Goal: Task Accomplishment & Management: Manage account settings

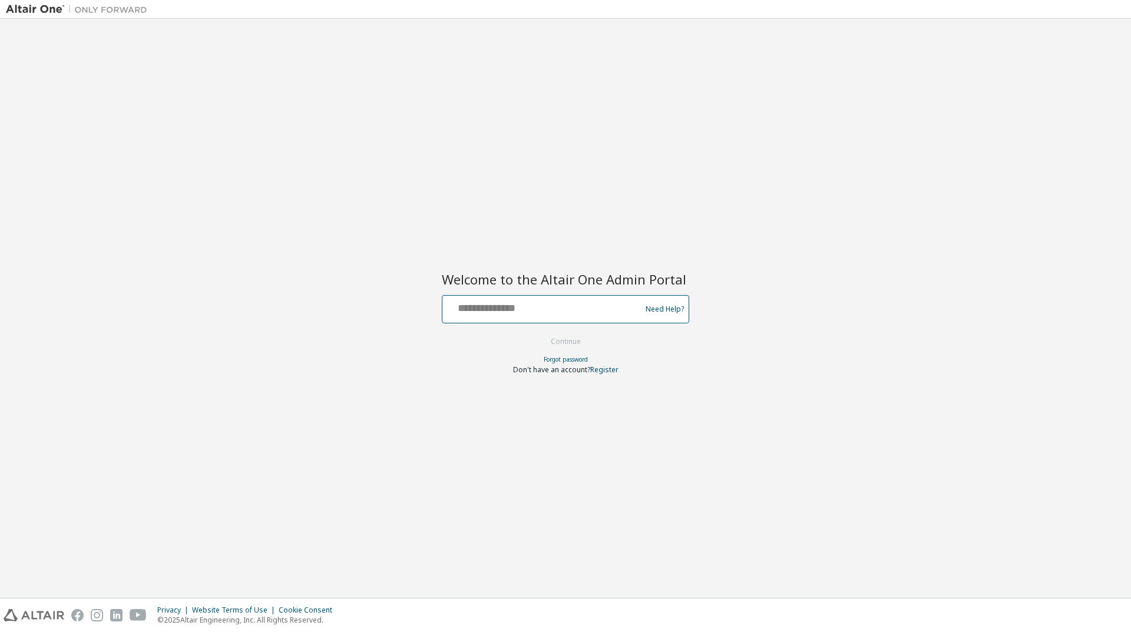
click at [525, 303] on input "text" at bounding box center [543, 306] width 193 height 17
type input "*"
drag, startPoint x: 545, startPoint y: 308, endPoint x: 546, endPoint y: 351, distance: 43.0
click at [546, 351] on form "**** Need Help? Please make sure that you provide your Global Login as email (e…" at bounding box center [565, 335] width 247 height 80
type input "**********"
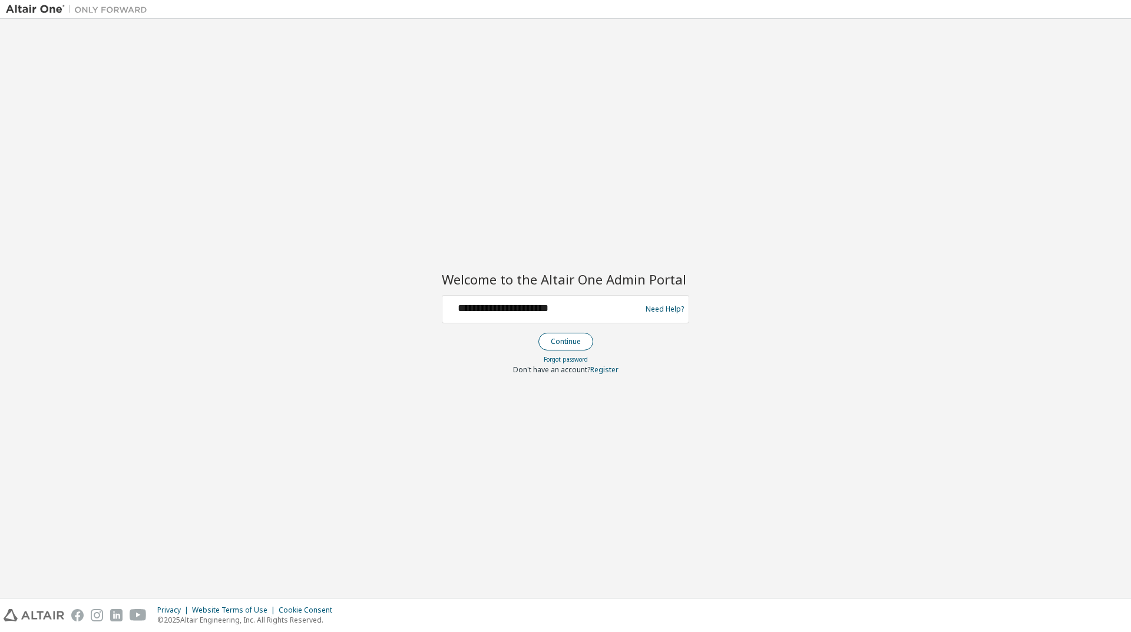
click at [559, 341] on button "Continue" at bounding box center [565, 342] width 55 height 18
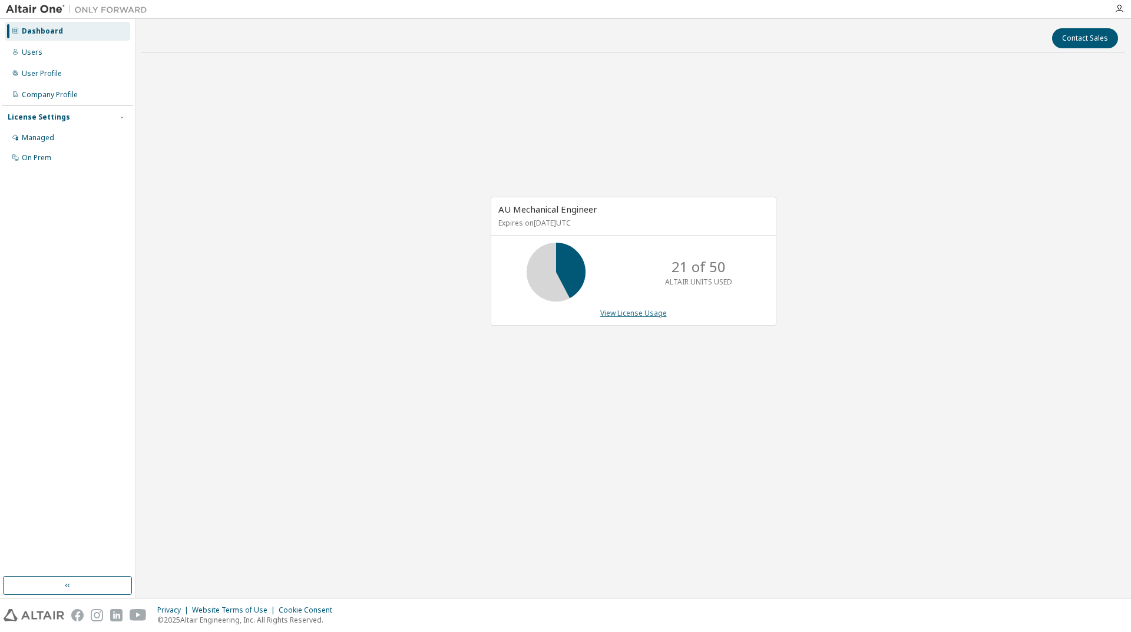
click at [619, 312] on link "View License Usage" at bounding box center [633, 313] width 67 height 10
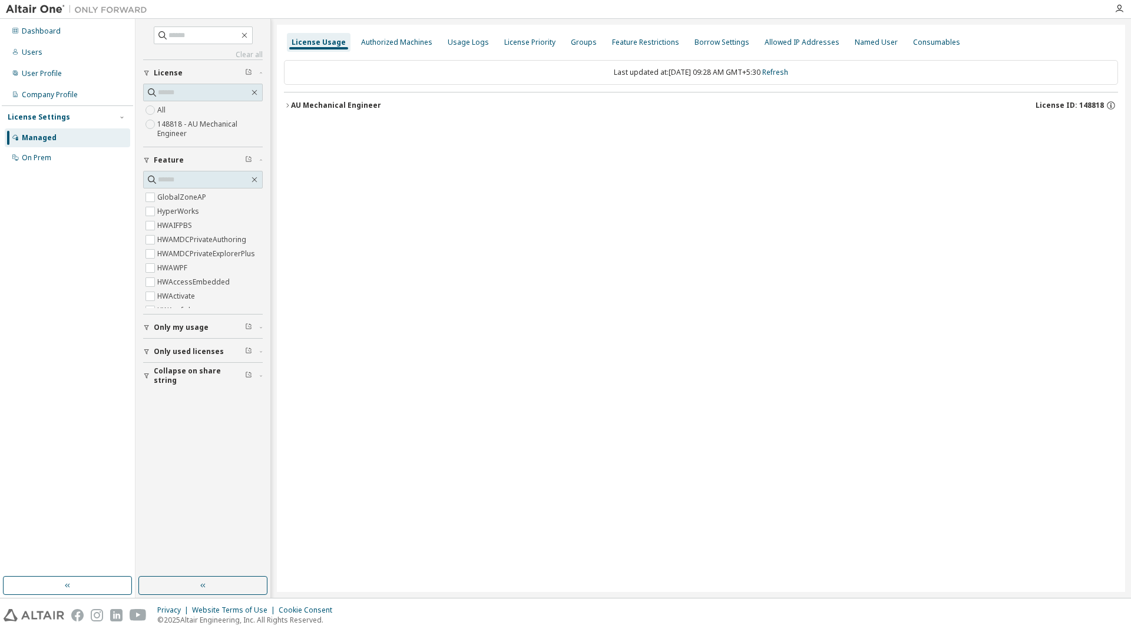
click at [289, 107] on icon "button" at bounding box center [287, 105] width 7 height 7
click at [287, 110] on button "AU Mechanical Engineer License ID: 148818" at bounding box center [701, 105] width 834 height 26
click at [284, 105] on icon "button" at bounding box center [287, 105] width 7 height 7
click at [293, 104] on div "AU Mechanical Engineer" at bounding box center [336, 105] width 90 height 9
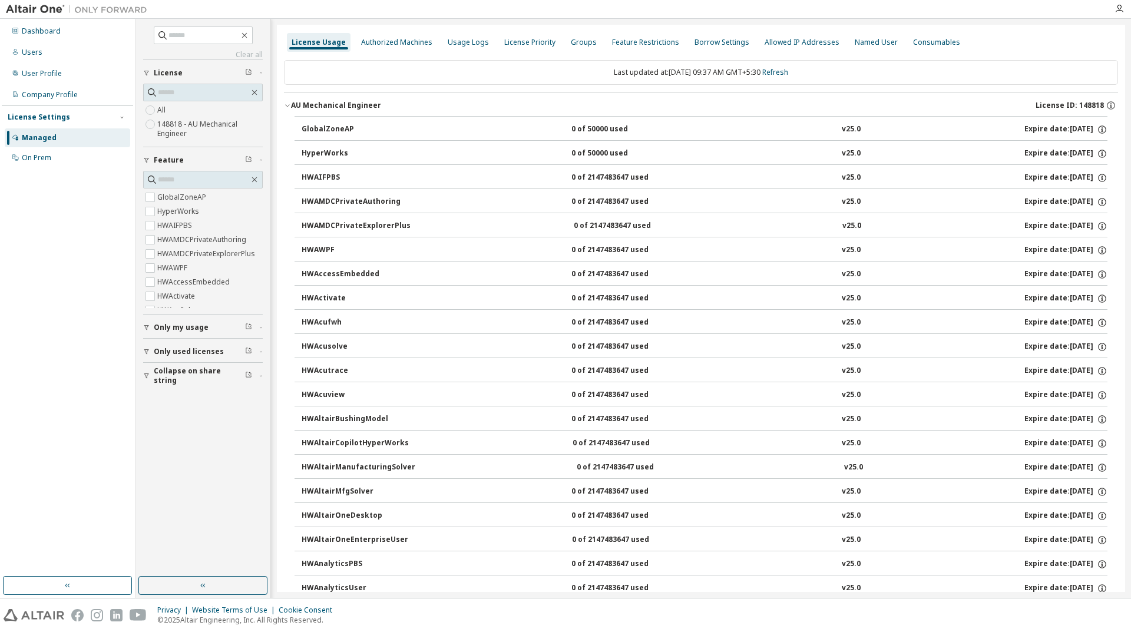
click at [289, 102] on icon "button" at bounding box center [287, 105] width 7 height 7
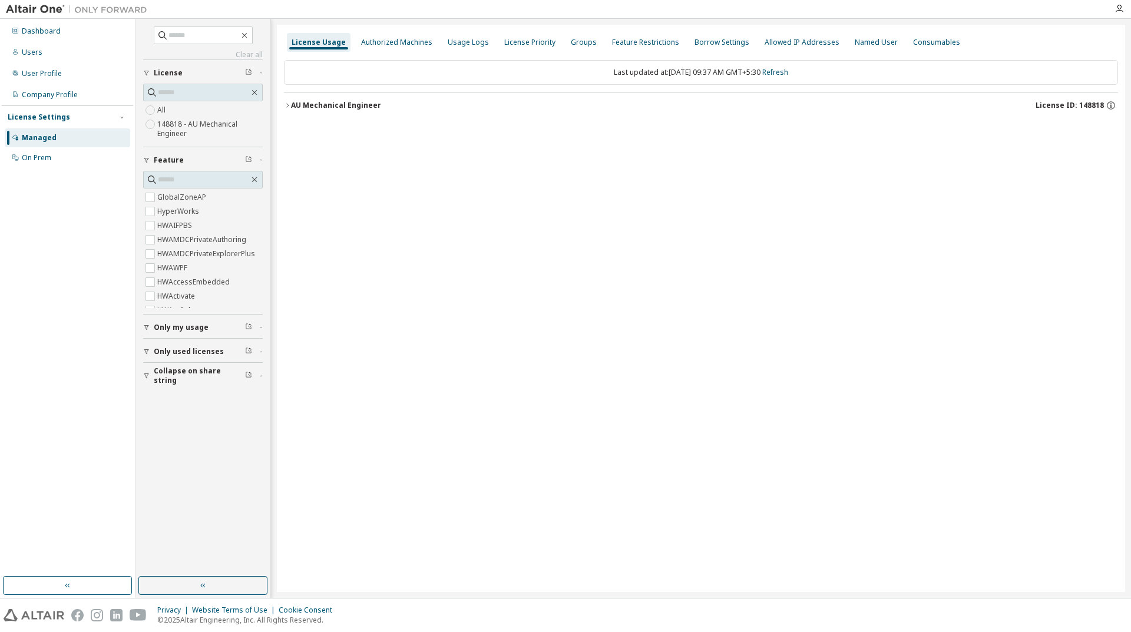
click at [289, 102] on icon "button" at bounding box center [287, 105] width 7 height 7
click at [293, 104] on div "AU Mechanical Engineer" at bounding box center [336, 105] width 90 height 9
click at [291, 105] on div "AU Mechanical Engineer" at bounding box center [336, 105] width 90 height 9
click at [286, 107] on icon "button" at bounding box center [287, 105] width 7 height 7
click at [286, 105] on icon "button" at bounding box center [287, 105] width 7 height 7
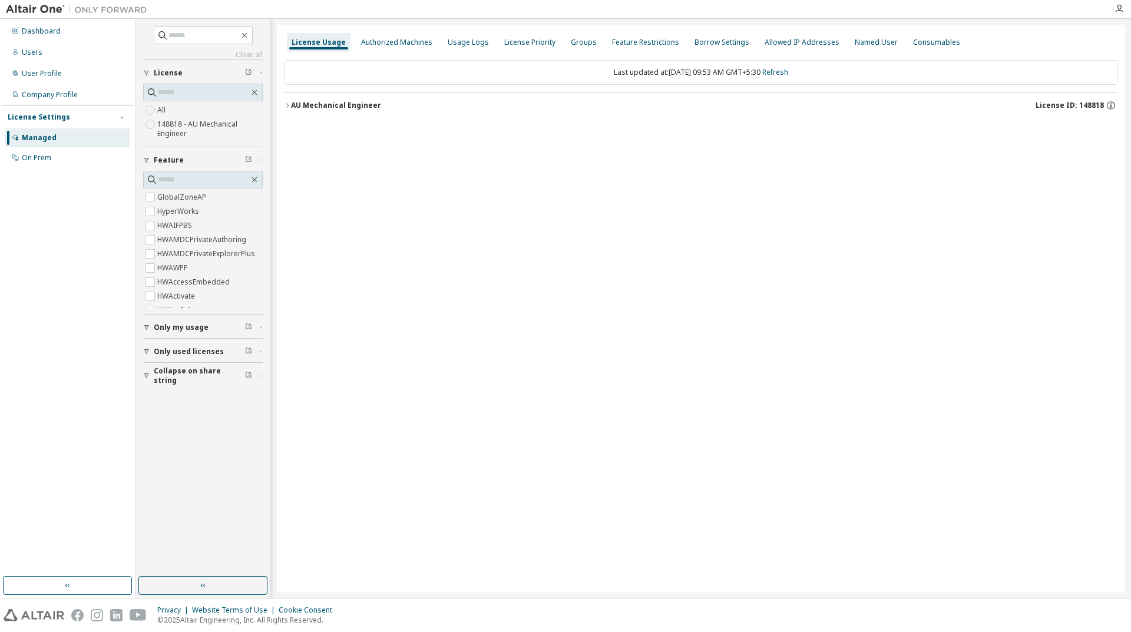
click at [283, 100] on div "License Usage Authorized Machines Usage Logs License Priority Groups Feature Re…" at bounding box center [701, 308] width 848 height 567
click at [287, 104] on icon "button" at bounding box center [287, 105] width 2 height 4
click at [290, 101] on button "AU Mechanical Engineer License ID: 148818" at bounding box center [701, 105] width 834 height 26
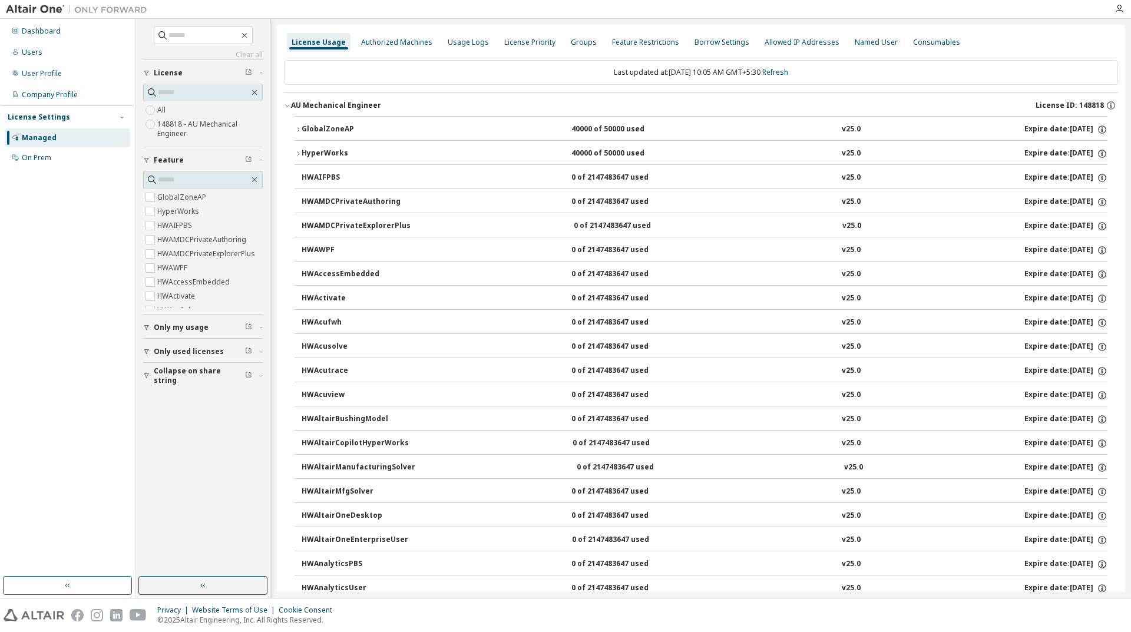
click at [299, 124] on button "GlobalZoneAP 40000 of 50000 used v25.0 Expire date: [DATE]" at bounding box center [700, 130] width 813 height 26
